Goal: Obtain resource: Obtain resource

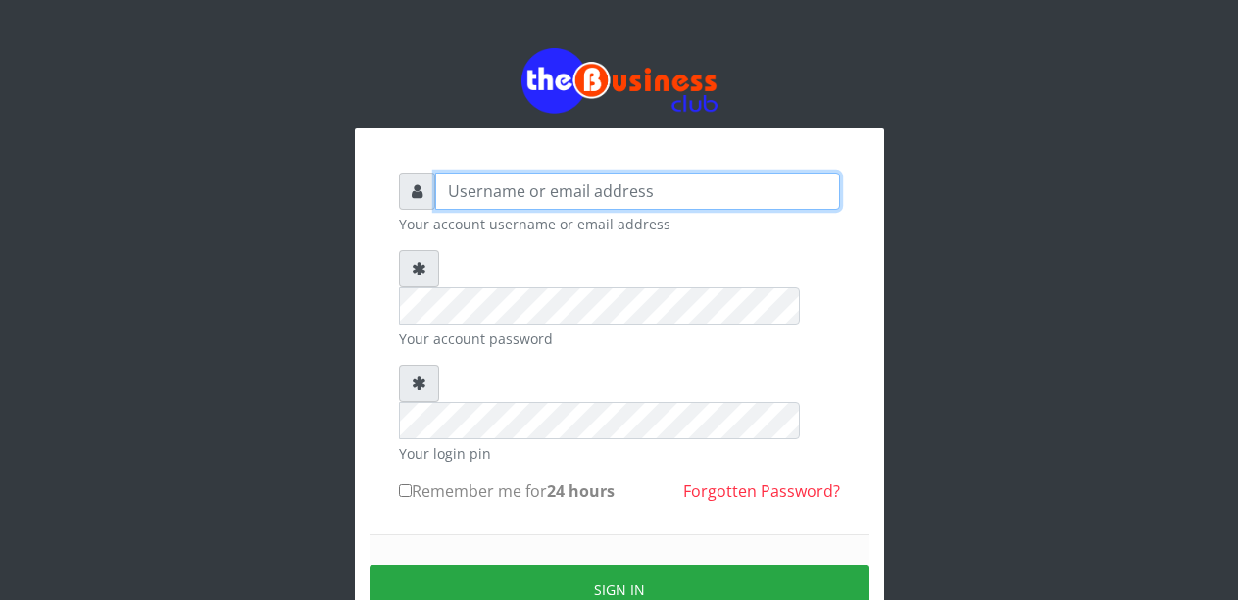
click at [513, 202] on input "text" at bounding box center [637, 191] width 405 height 37
type input "Malamsidi3030"
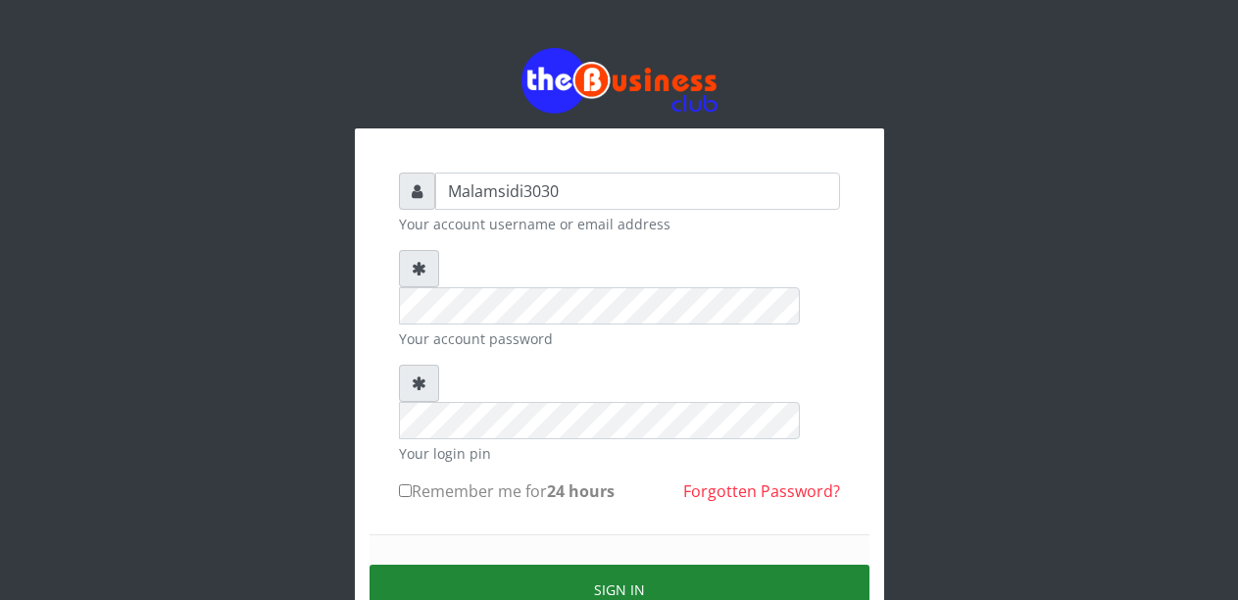
click at [555, 565] on button "Sign in" at bounding box center [620, 590] width 500 height 50
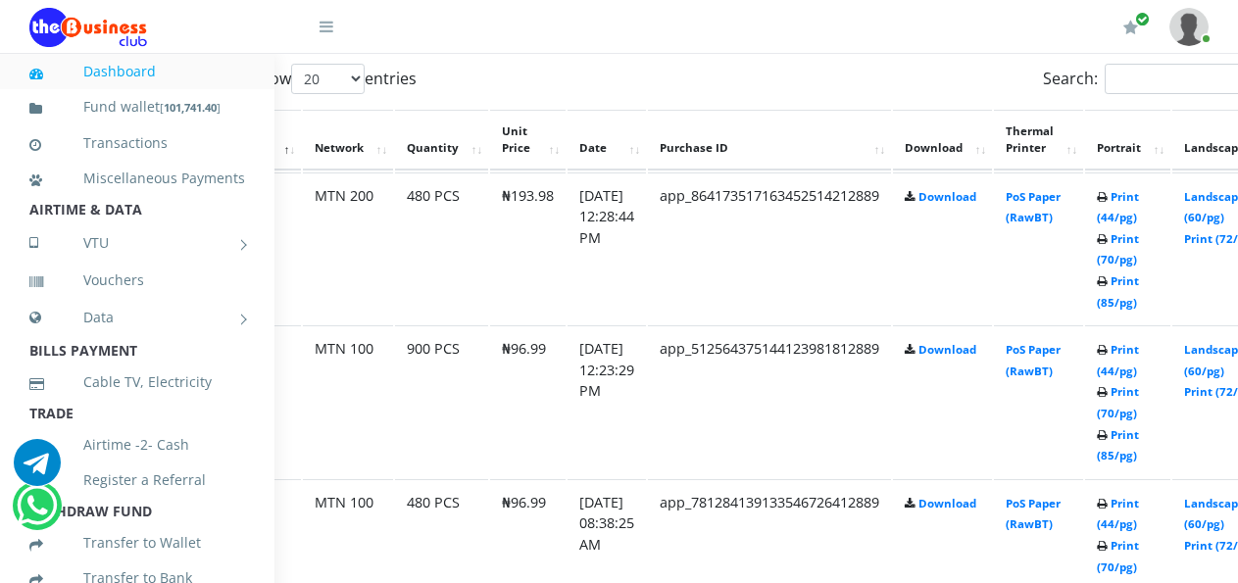
scroll to position [1068, 90]
click at [1222, 353] on link "Landscape (60/pg)" at bounding box center [1211, 360] width 61 height 36
click at [1223, 198] on link "Landscape (60/pg)" at bounding box center [1211, 207] width 61 height 36
click at [1136, 355] on link "Print (44/pg)" at bounding box center [1115, 360] width 42 height 36
click at [1136, 353] on link "Print (44/pg)" at bounding box center [1115, 360] width 42 height 36
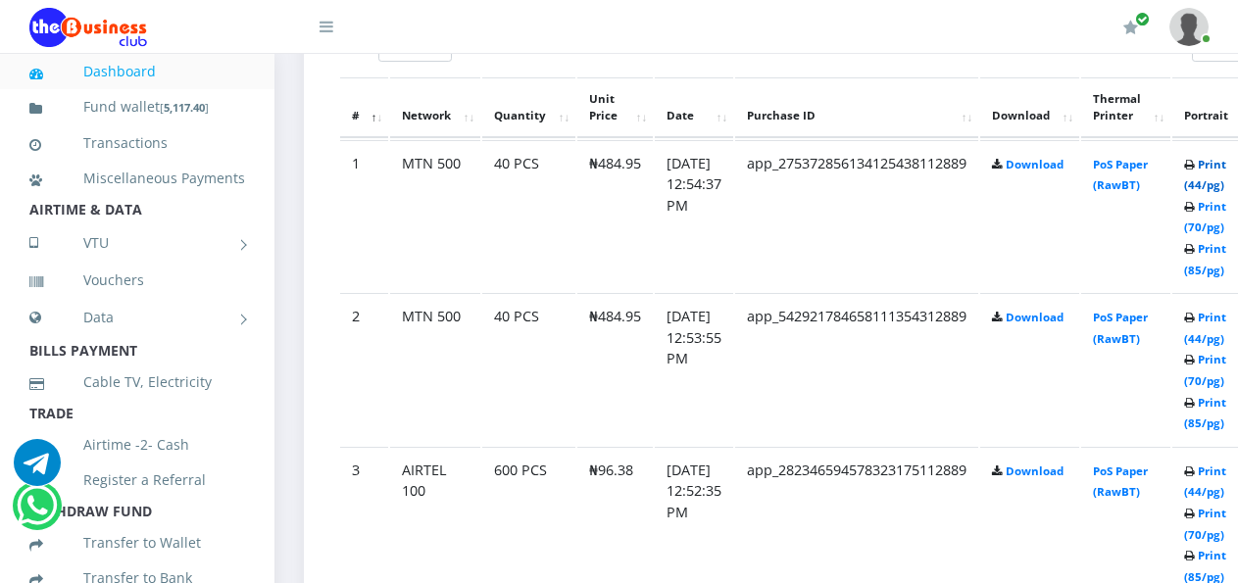
click at [1220, 170] on link "Print (44/pg)" at bounding box center [1205, 175] width 42 height 36
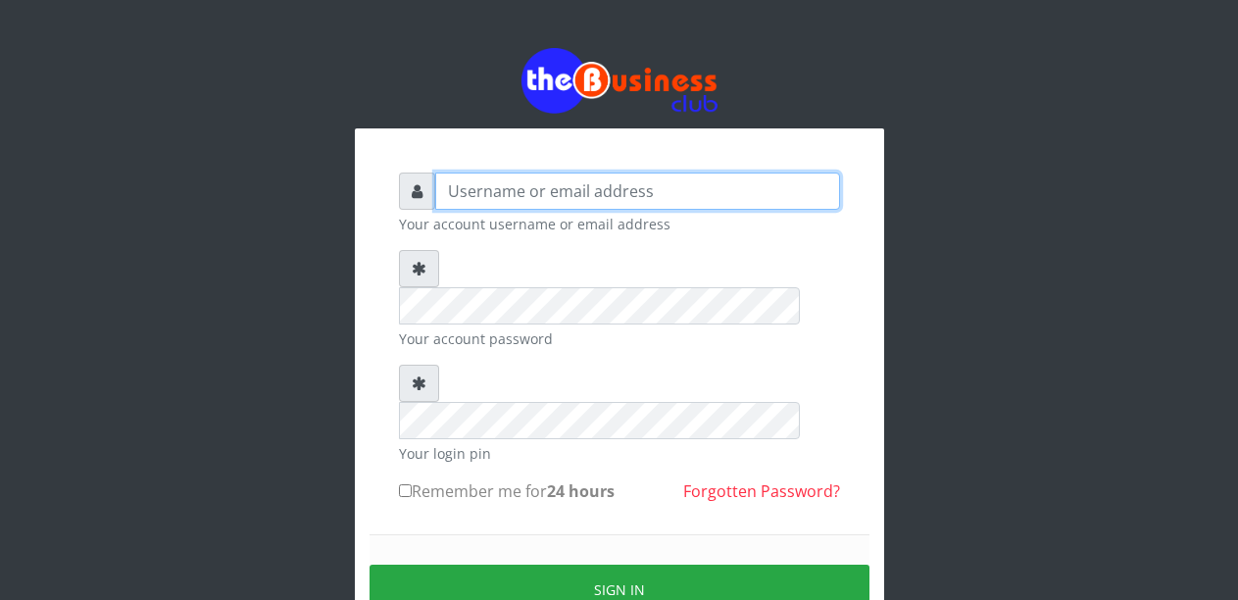
click at [518, 192] on input "text" at bounding box center [637, 191] width 405 height 37
type input "Malamsidi3030"
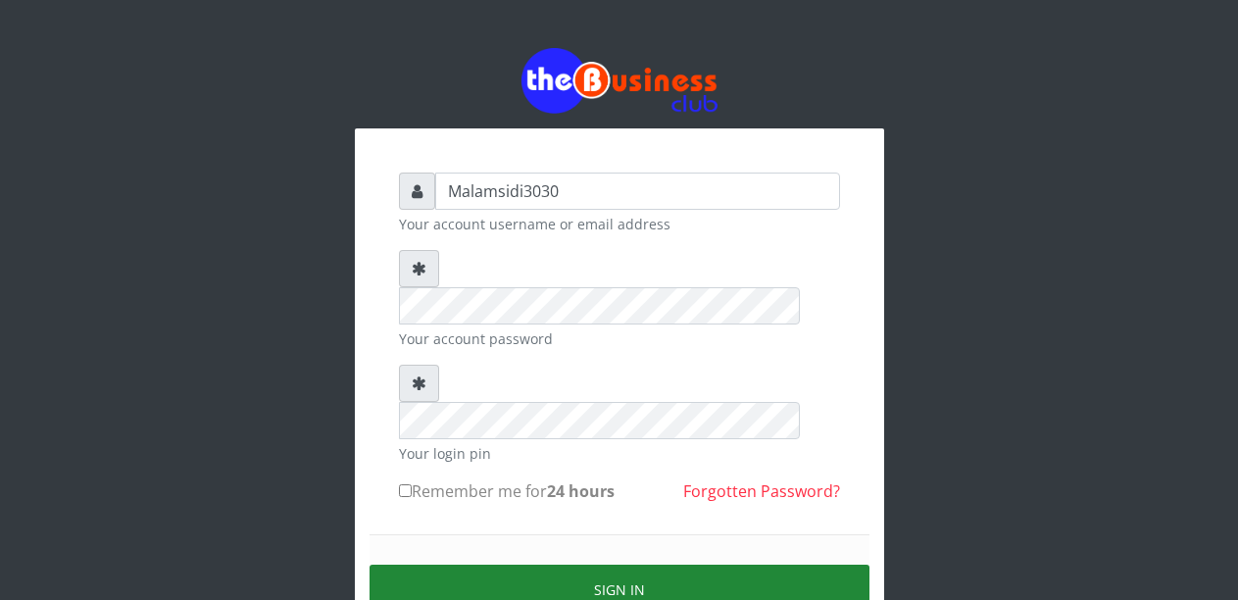
click at [581, 565] on button "Sign in" at bounding box center [620, 590] width 500 height 50
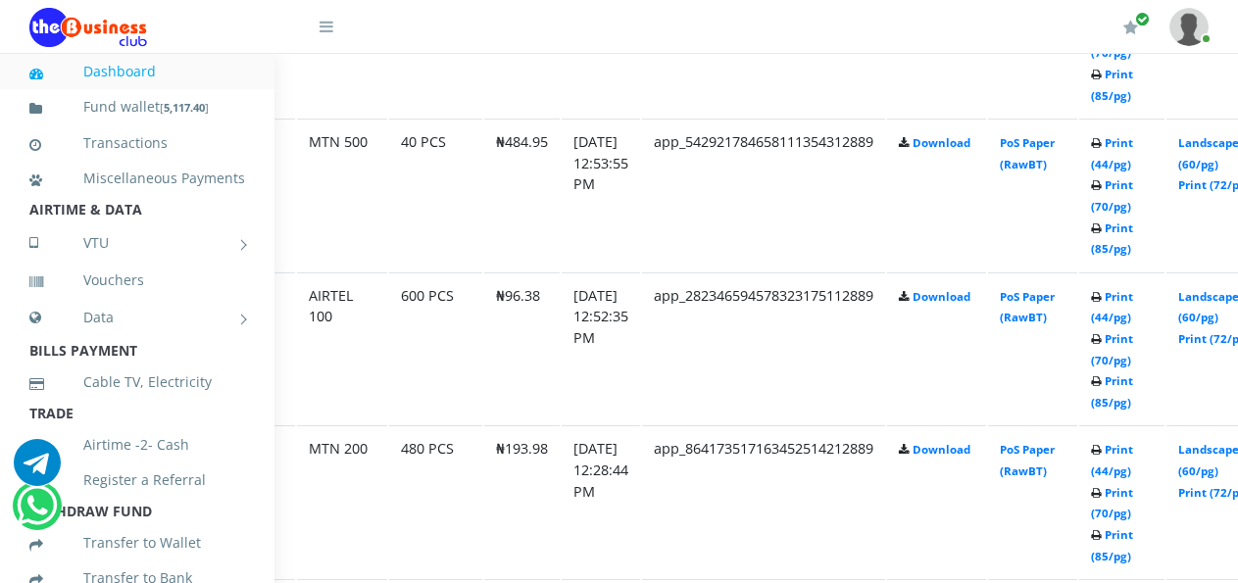
scroll to position [1274, 108]
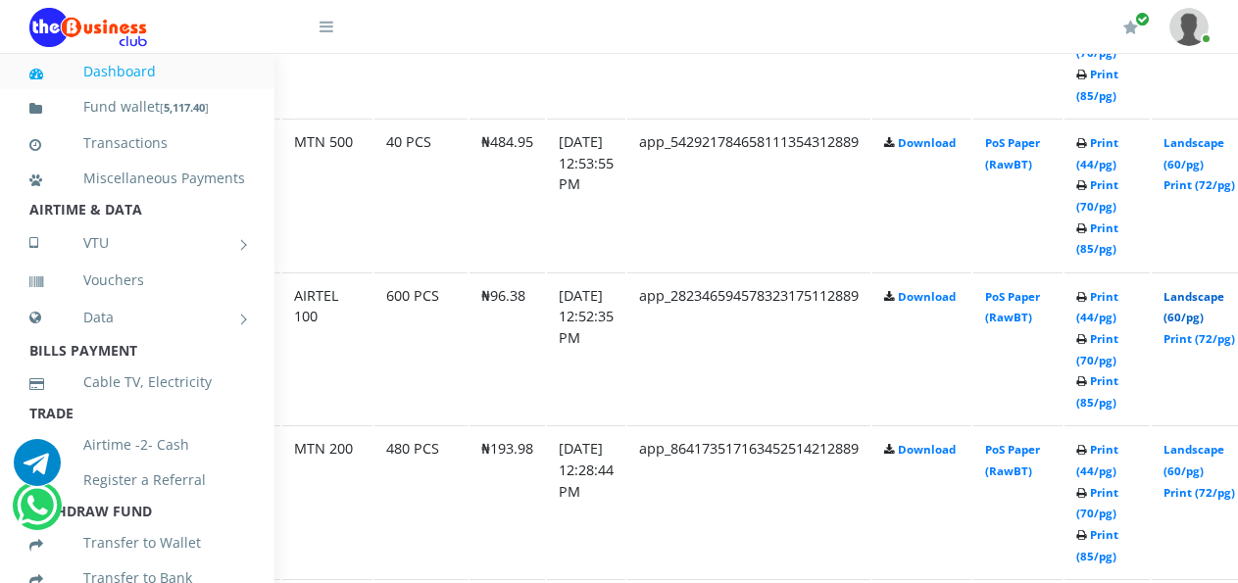
click at [1208, 301] on link "Landscape (60/pg)" at bounding box center [1194, 307] width 61 height 36
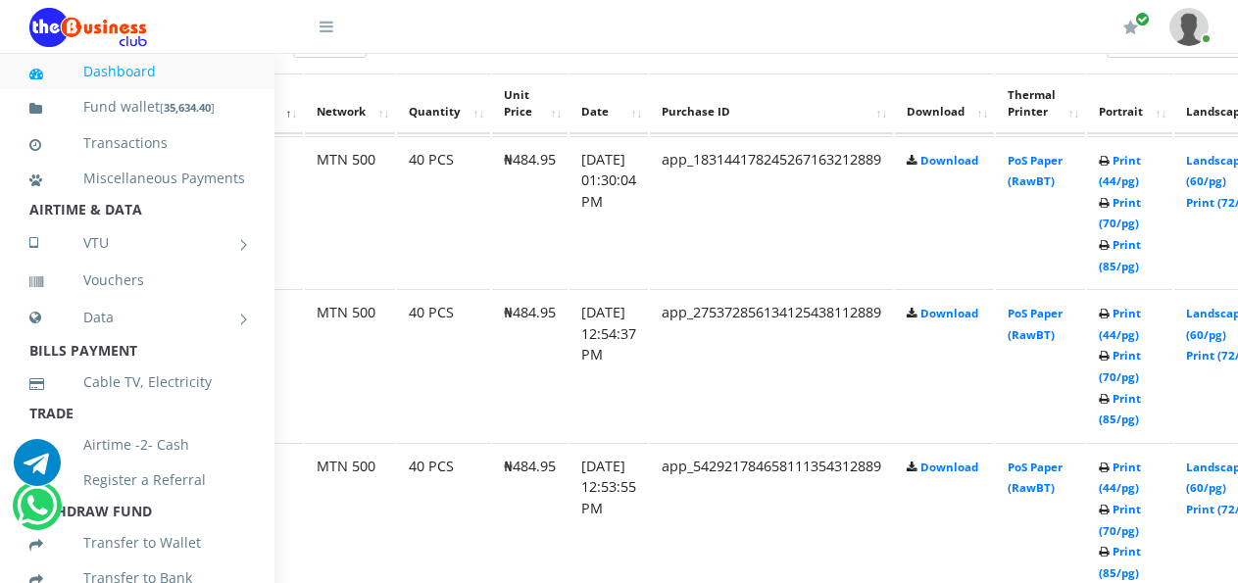
scroll to position [1104, 87]
click at [1137, 161] on link "Print (44/pg)" at bounding box center [1118, 171] width 42 height 36
click at [1138, 162] on link "Print (44/pg)" at bounding box center [1118, 171] width 42 height 36
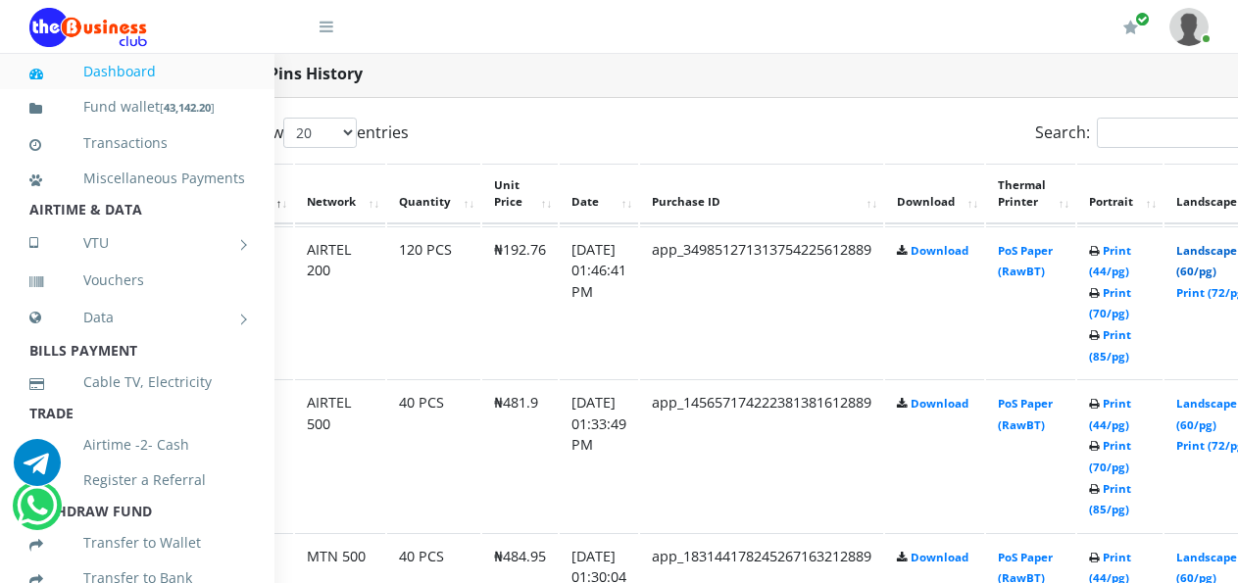
click at [1218, 256] on link "Landscape (60/pg)" at bounding box center [1206, 261] width 61 height 36
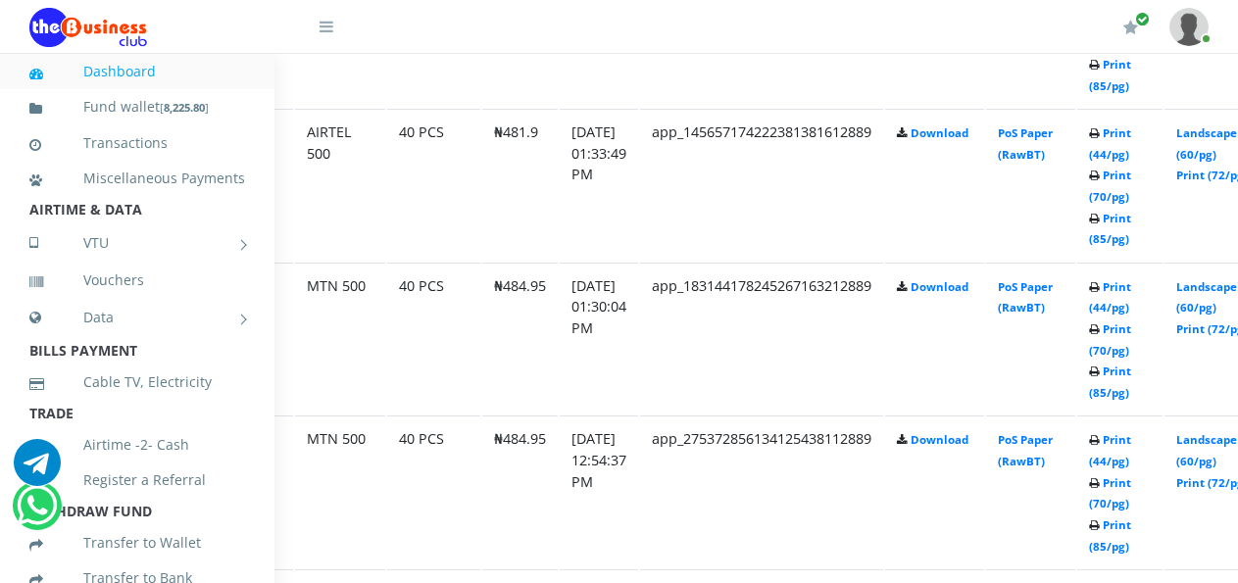
scroll to position [1301, 95]
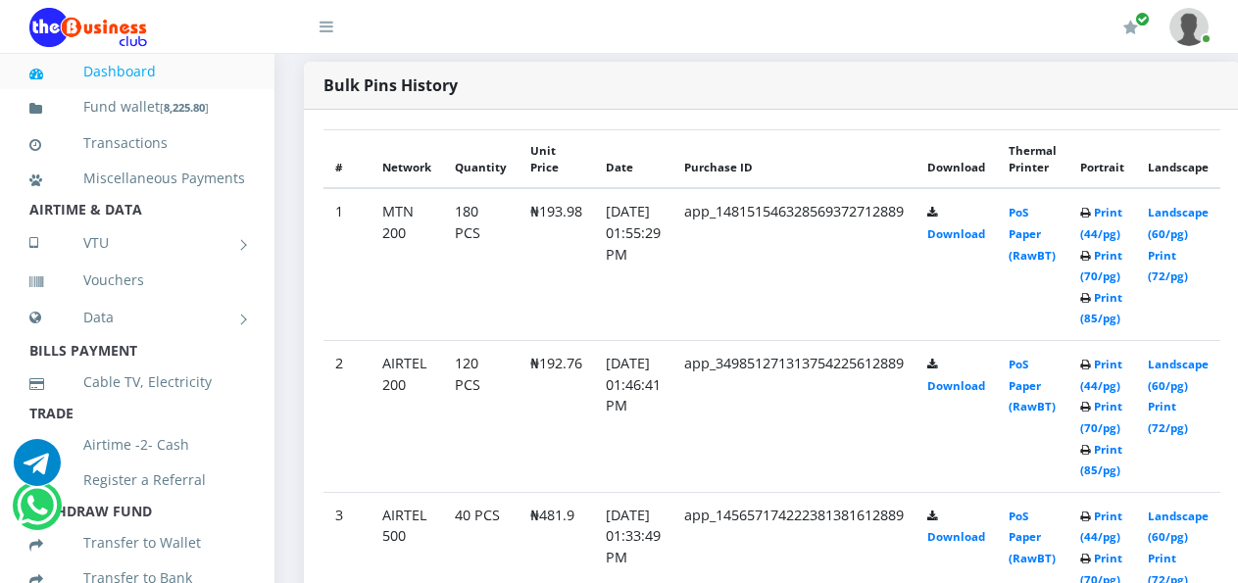
scroll to position [980, 0]
click at [1190, 220] on link "Landscape (60/pg)" at bounding box center [1178, 223] width 61 height 36
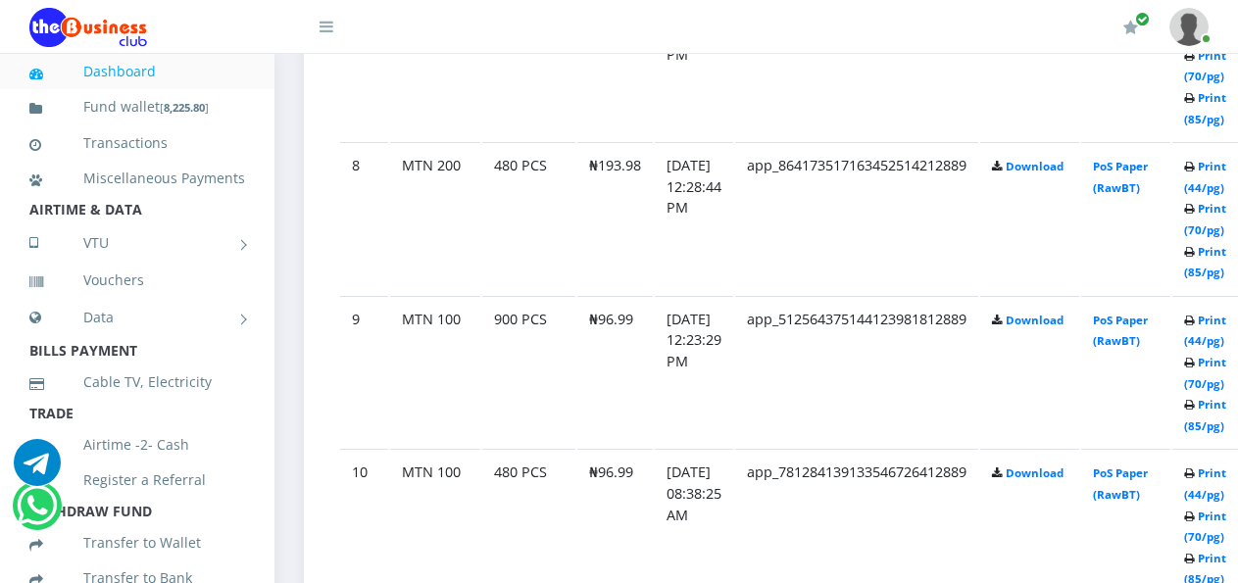
scroll to position [2191, 0]
